Goal: Transaction & Acquisition: Purchase product/service

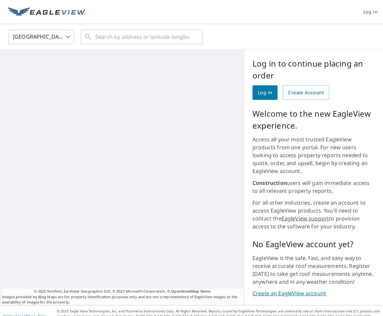
click at [266, 94] on span "Log in" at bounding box center [265, 93] width 15 height 8
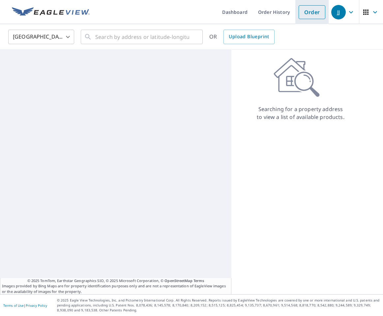
click at [312, 14] on link "Order" at bounding box center [312, 12] width 27 height 14
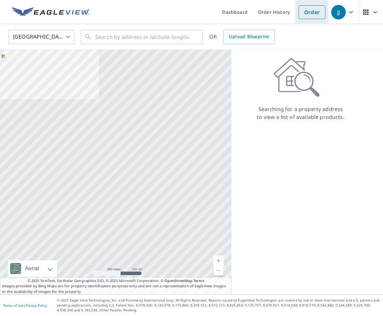
click at [308, 9] on link "Order" at bounding box center [312, 12] width 27 height 14
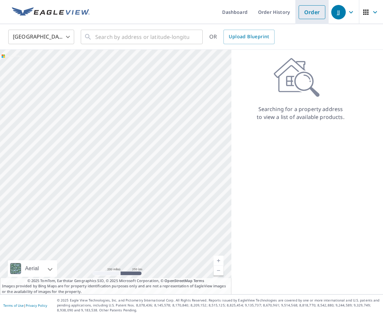
click at [312, 13] on link "Order" at bounding box center [312, 12] width 27 height 14
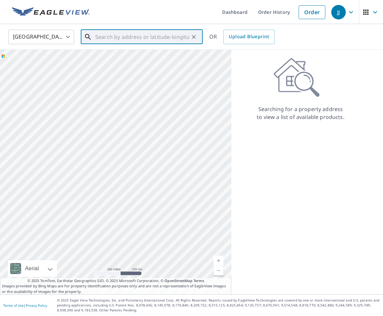
click at [135, 39] on input "text" at bounding box center [142, 37] width 94 height 18
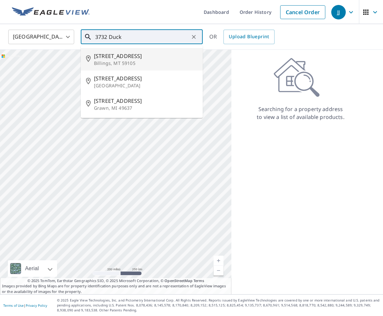
click at [129, 56] on span "[STREET_ADDRESS]" at bounding box center [146, 56] width 104 height 8
type input "[STREET_ADDRESS]"
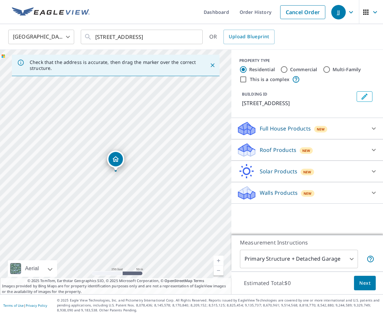
click at [337, 256] on body "JJ JJ Dashboard Order History Cancel Order JJ United States US ​ 3732 Duck Club…" at bounding box center [191, 158] width 383 height 316
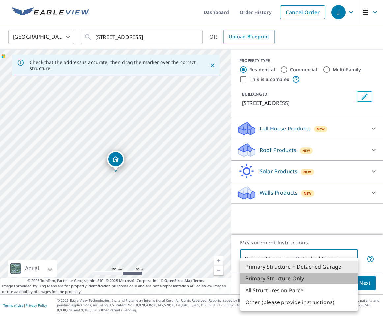
click at [291, 279] on li "Primary Structure Only" at bounding box center [299, 279] width 118 height 12
type input "2"
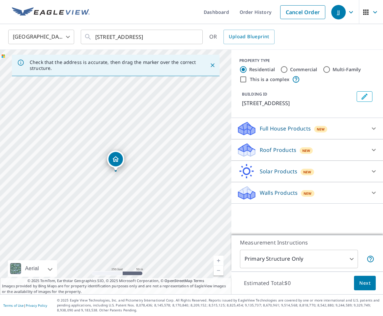
click at [286, 152] on p "Roof Products" at bounding box center [278, 150] width 37 height 8
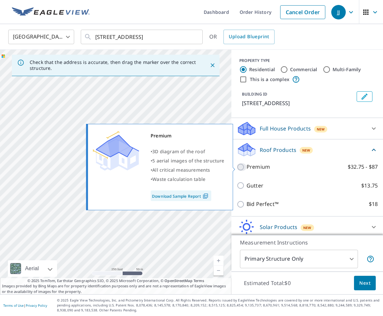
click at [242, 167] on input "Premium $32.75 - $87" at bounding box center [242, 167] width 10 height 8
checkbox input "true"
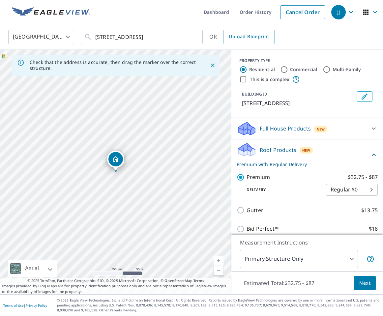
scroll to position [0, 0]
click at [367, 283] on span "Next" at bounding box center [364, 283] width 11 height 8
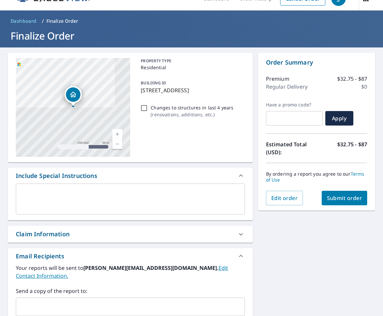
scroll to position [14, 0]
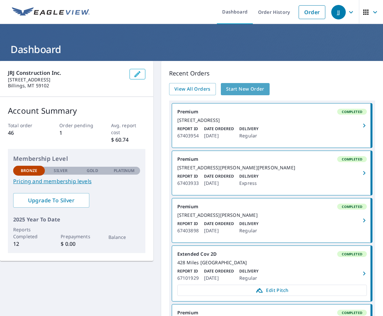
click at [241, 88] on span "Start New Order" at bounding box center [245, 89] width 38 height 8
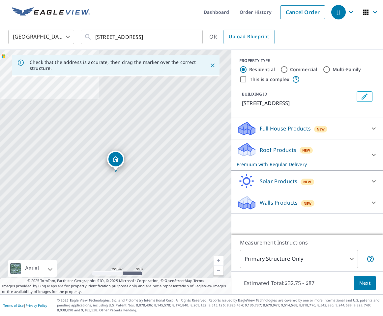
click at [281, 153] on p "Roof Products" at bounding box center [278, 150] width 37 height 8
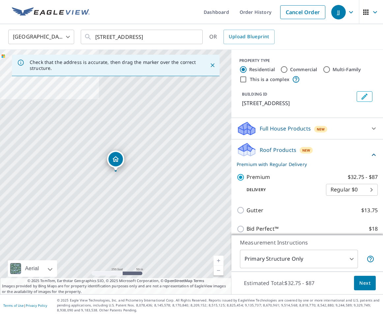
click at [302, 260] on body "JJ JJ Dashboard Order History Cancel Order JJ United States US ​ [STREET_ADDRES…" at bounding box center [191, 158] width 383 height 316
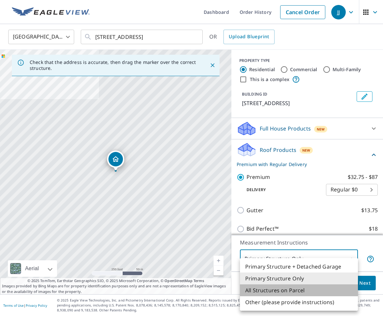
click at [288, 290] on li "All Structures on Parcel" at bounding box center [299, 291] width 118 height 12
type input "3"
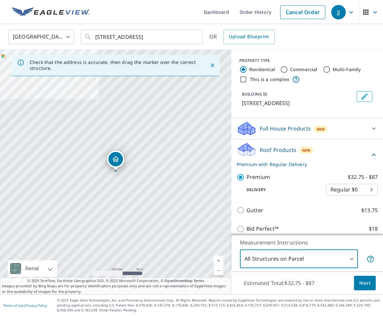
click at [367, 284] on span "Next" at bounding box center [364, 283] width 11 height 8
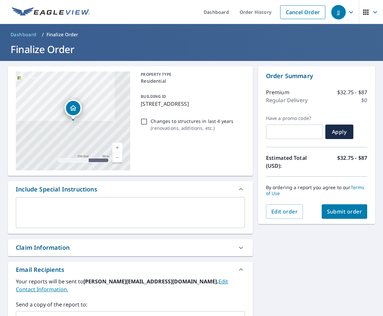
scroll to position [1, 0]
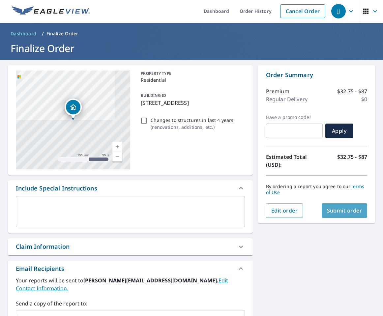
click at [340, 209] on span "Submit order" at bounding box center [344, 210] width 35 height 7
